Goal: Entertainment & Leisure: Browse casually

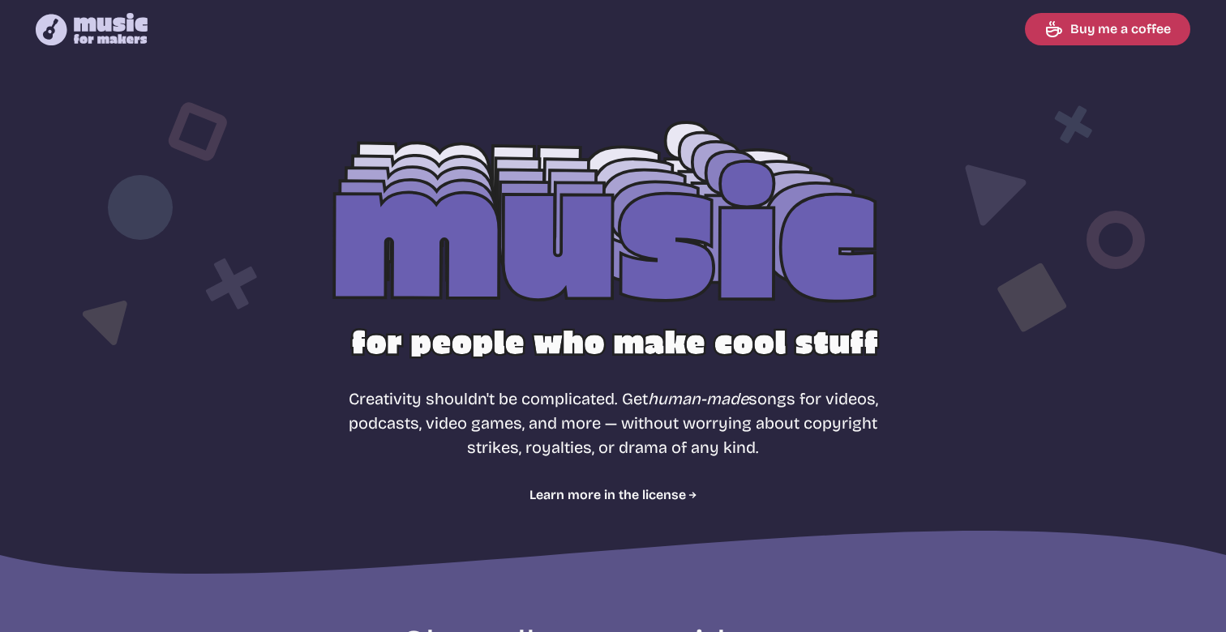
select select "most popular"
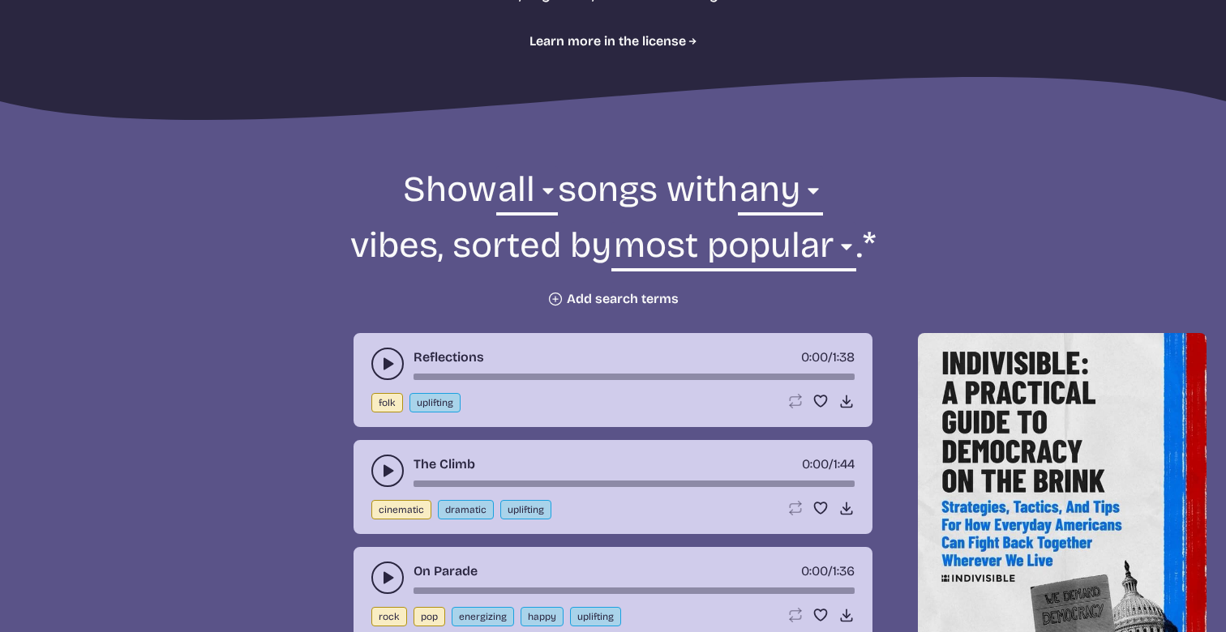
scroll to position [462, 0]
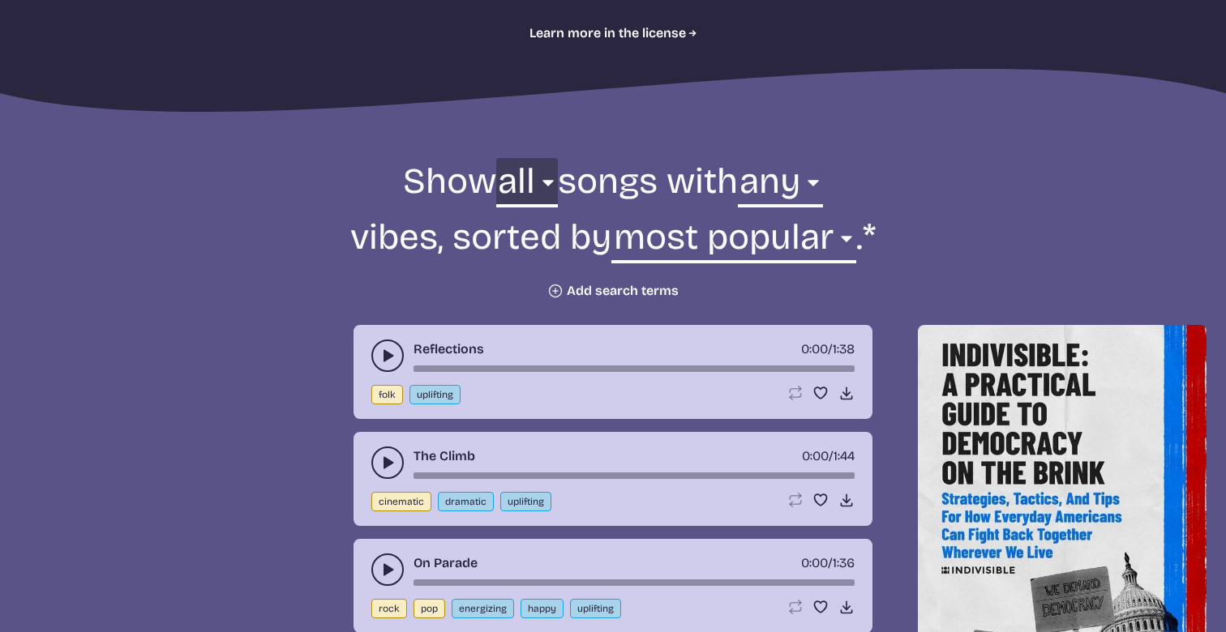
click at [534, 191] on select "all ambient cinematic electronic folk holiday jazz pop rock world" at bounding box center [527, 186] width 62 height 56
click at [802, 197] on select "any aggressive chill contemplative dark dramatic easygoing energizing happy ser…" at bounding box center [780, 186] width 85 height 56
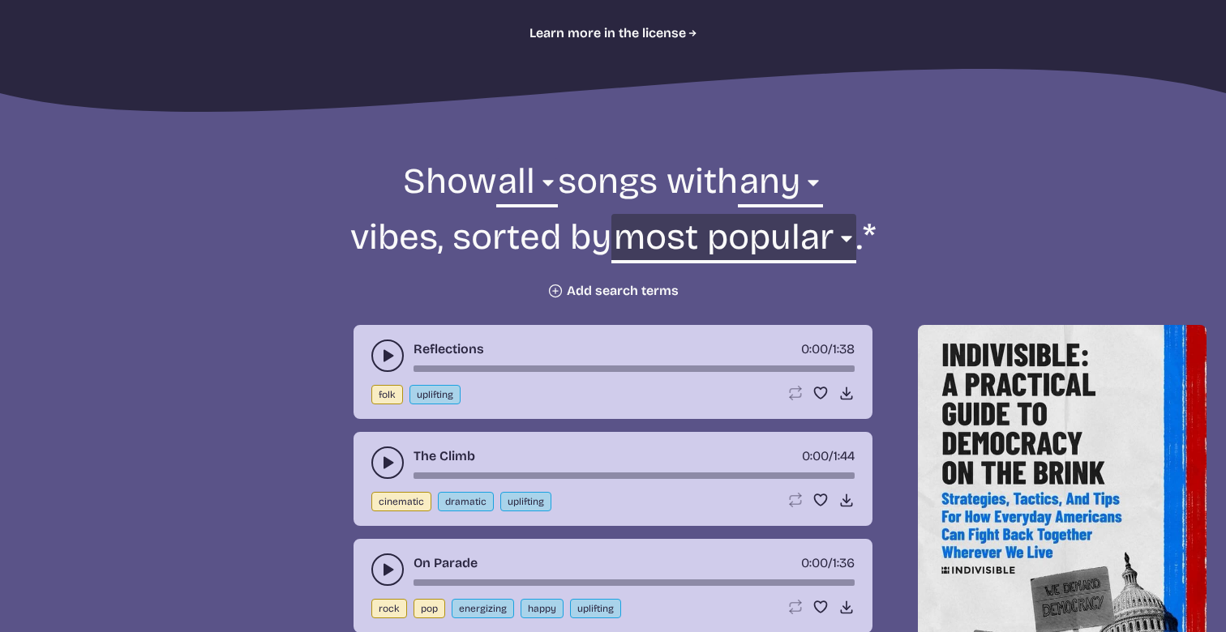
click at [713, 242] on select "newest oldest most popular least popular name" at bounding box center [733, 242] width 244 height 56
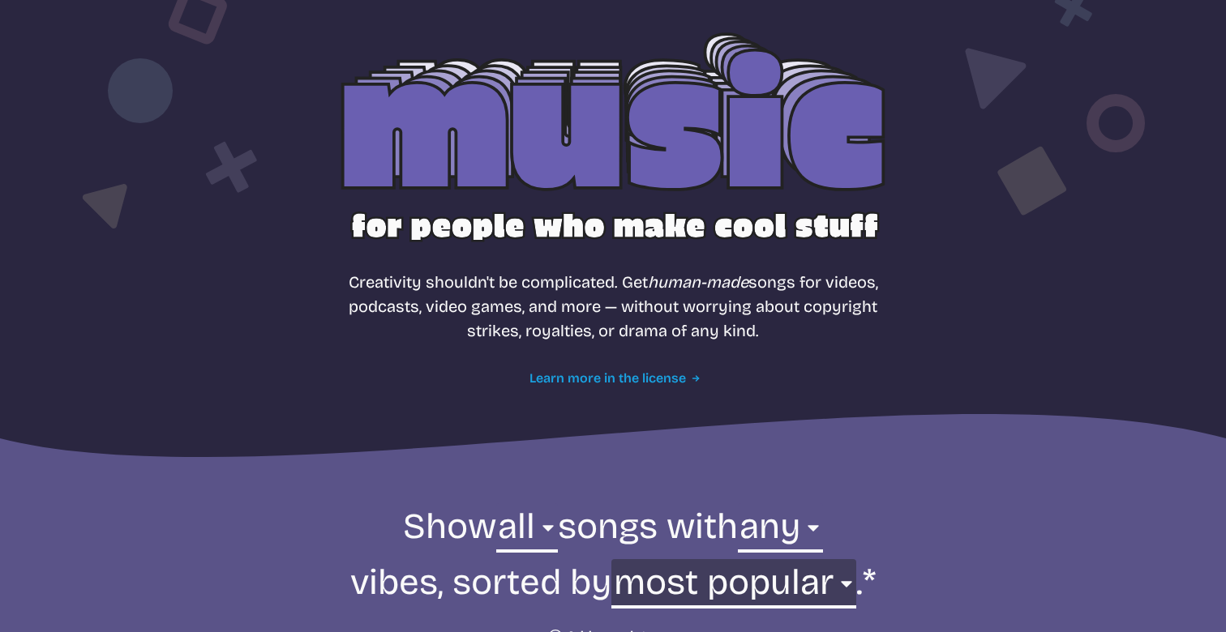
scroll to position [0, 0]
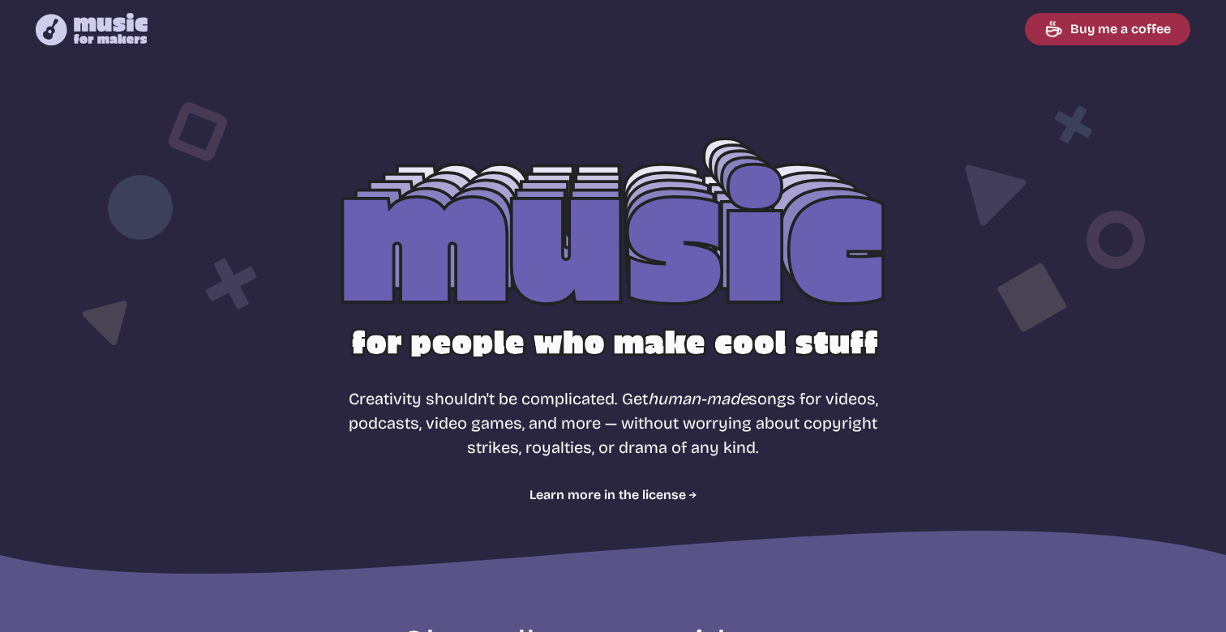
click at [1049, 39] on link "Buy me a coffee" at bounding box center [1107, 29] width 165 height 32
click at [83, 3] on nav "Music for Makers logo Music for Makers logo Buy me a coffee" at bounding box center [613, 29] width 1194 height 58
click at [83, 13] on icon "Music for Makers logo" at bounding box center [92, 29] width 112 height 32
click at [88, 16] on icon "Music for Makers logo" at bounding box center [92, 29] width 112 height 32
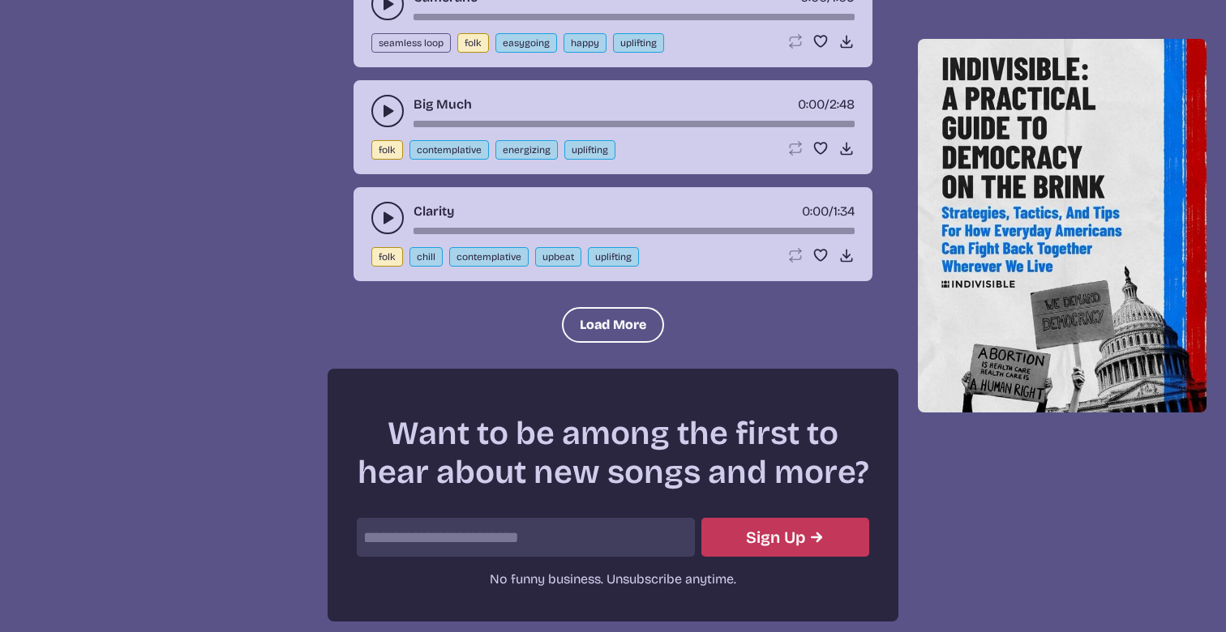
scroll to position [2109, 0]
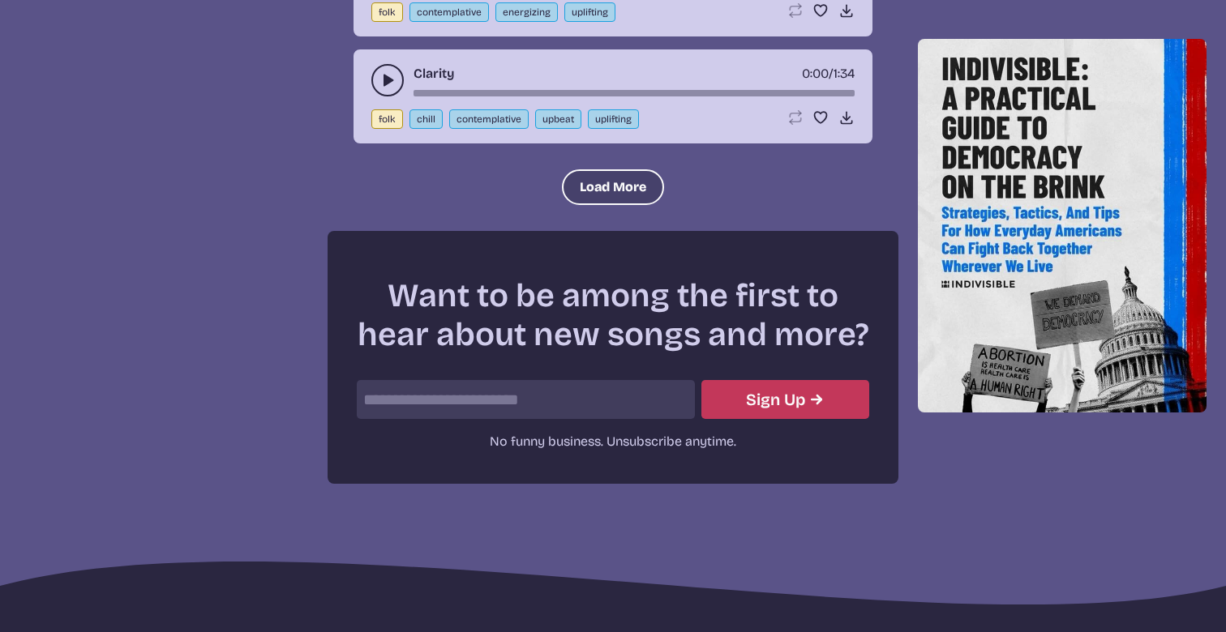
click at [582, 189] on button "Load More" at bounding box center [613, 187] width 102 height 36
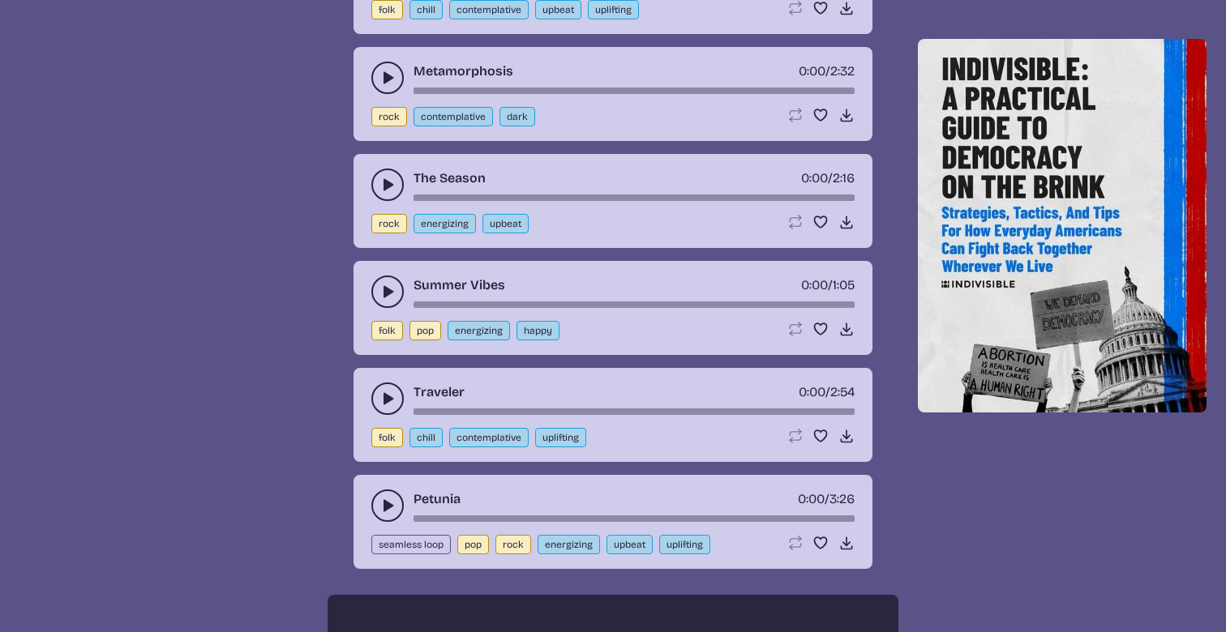
scroll to position [2223, 0]
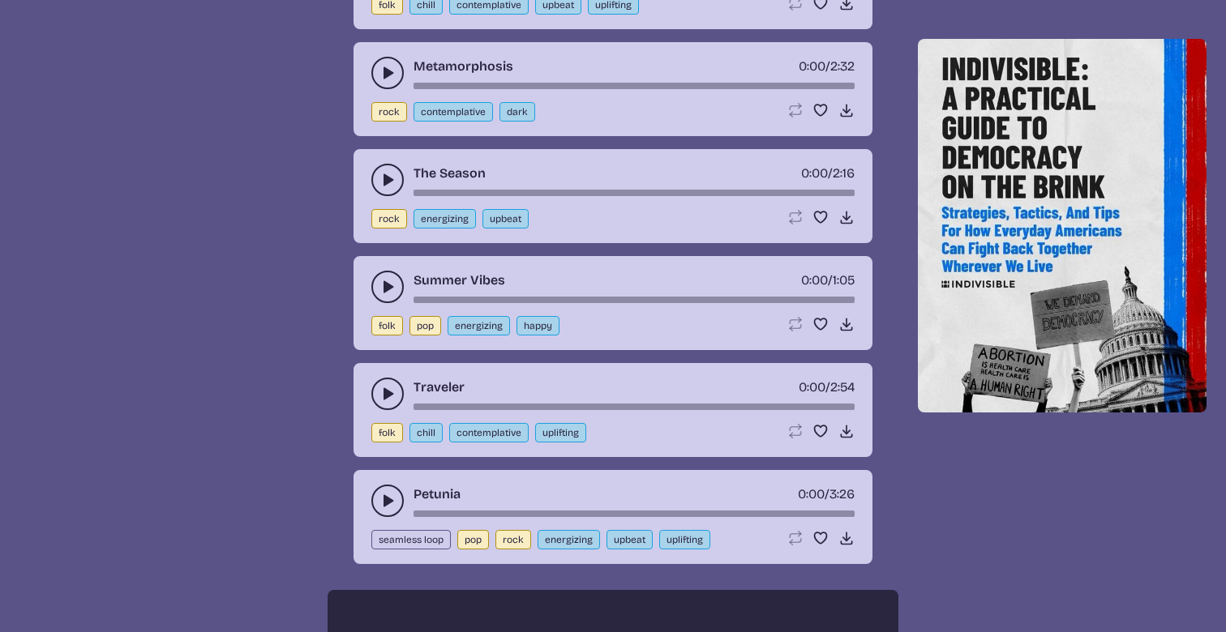
click at [380, 63] on button "play-pause toggle" at bounding box center [387, 73] width 32 height 32
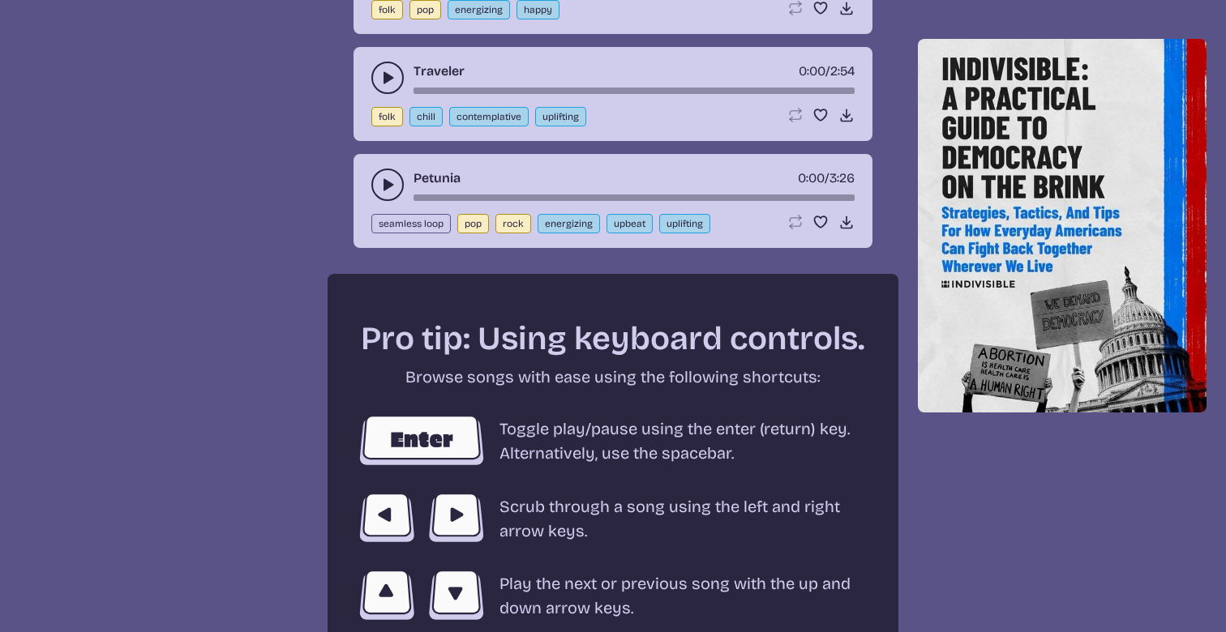
scroll to position [2275, 0]
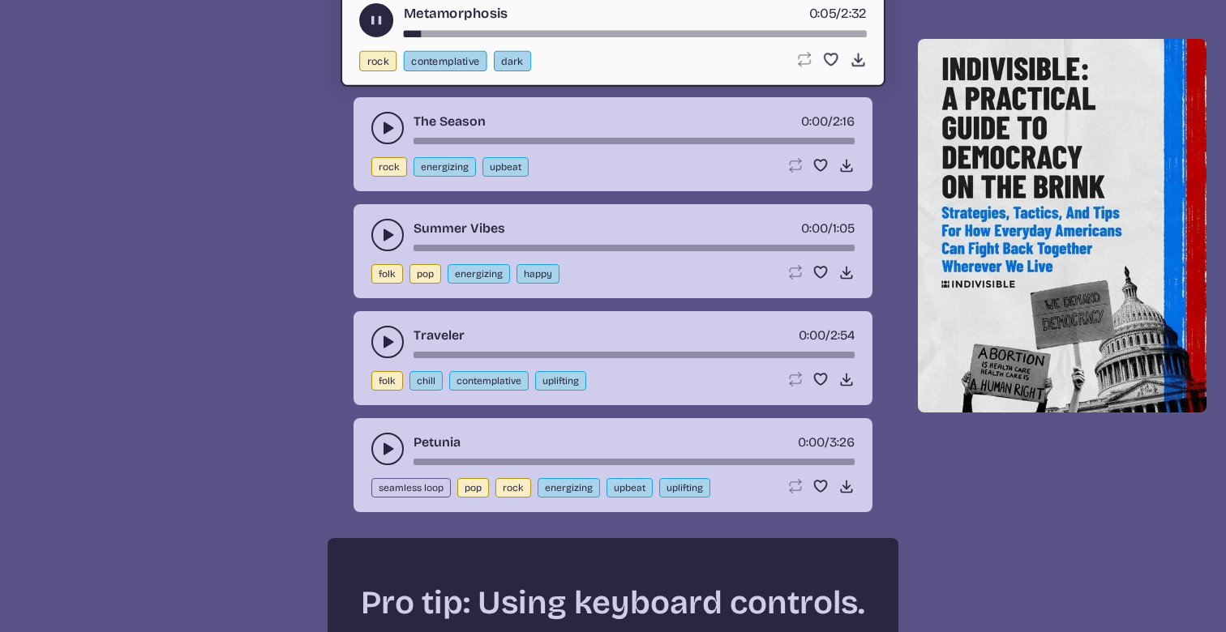
click at [377, 11] on button "play-pause toggle" at bounding box center [376, 20] width 34 height 34
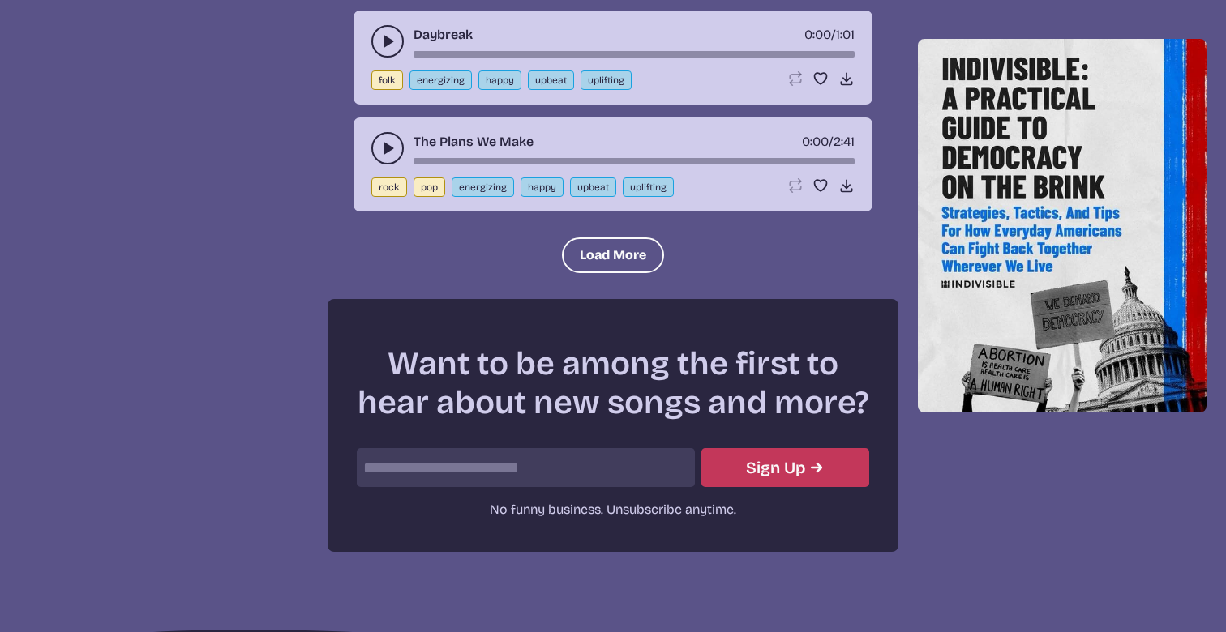
scroll to position [3565, 0]
